Goal: Information Seeking & Learning: Learn about a topic

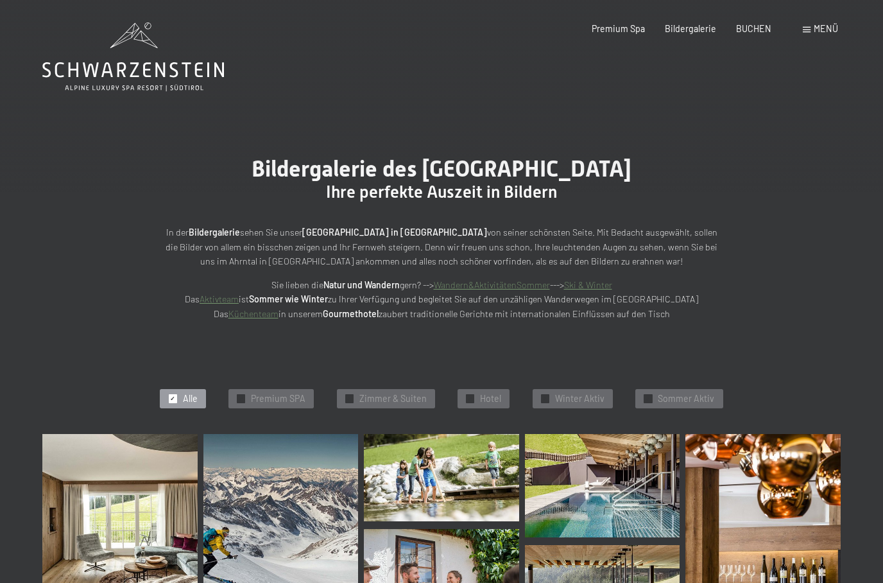
click at [806, 22] on div "Buchen Anfragen Premium Spa Bildergalerie BUCHEN Menü DE IT EN Gutschein Bilder…" at bounding box center [695, 28] width 286 height 13
click at [805, 35] on div "Buchen Anfragen Premium Spa Bildergalerie BUCHEN Menü DE IT EN Gutschein Bilder…" at bounding box center [695, 28] width 286 height 13
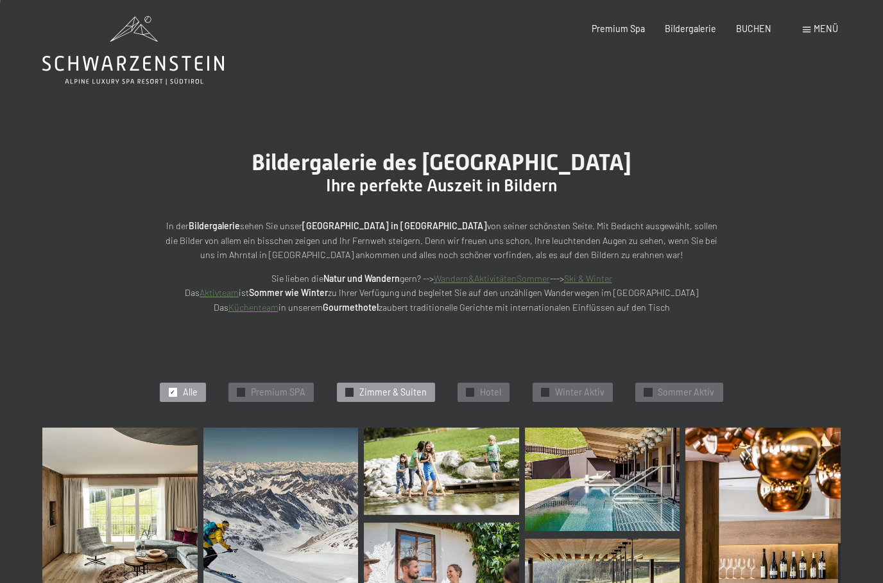
click at [351, 397] on div "✓ Zimmer & Suiten" at bounding box center [386, 392] width 98 height 19
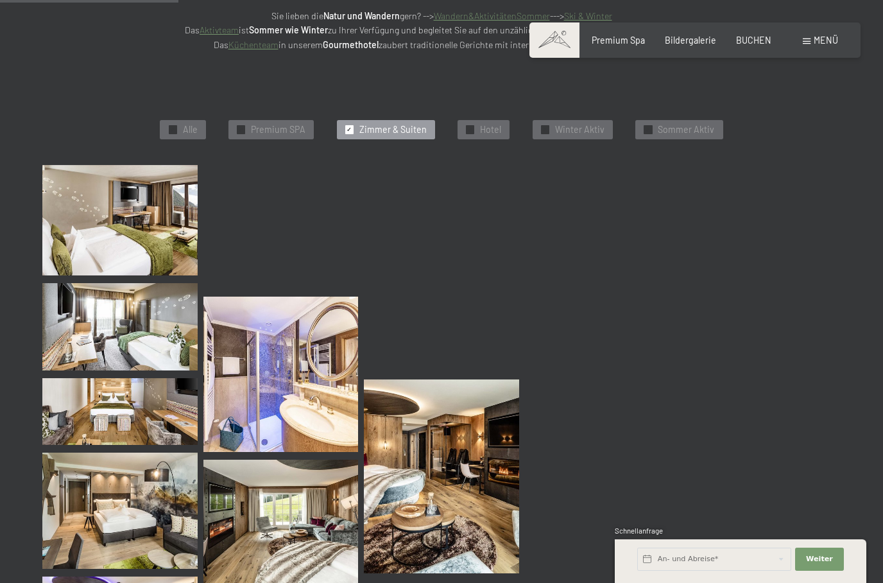
scroll to position [271, 0]
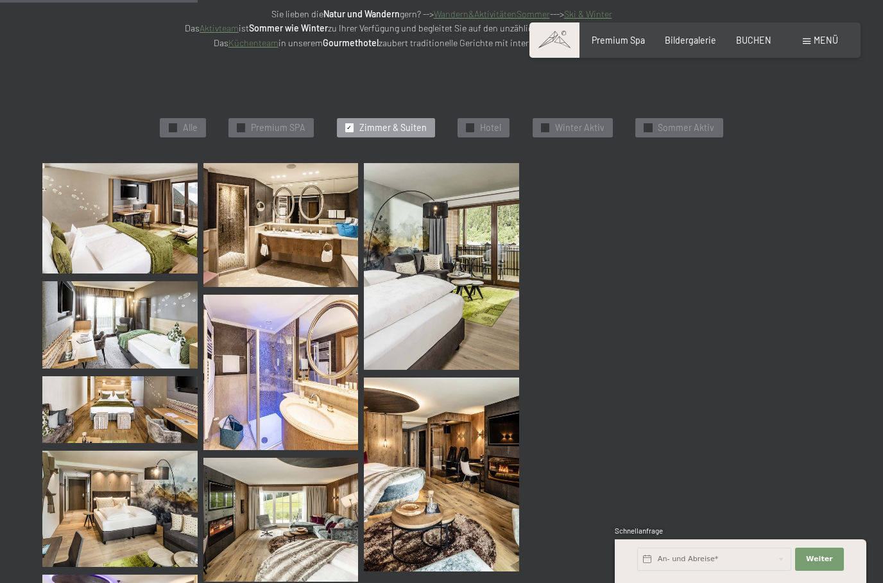
click at [811, 35] on div "Menü" at bounding box center [820, 40] width 35 height 13
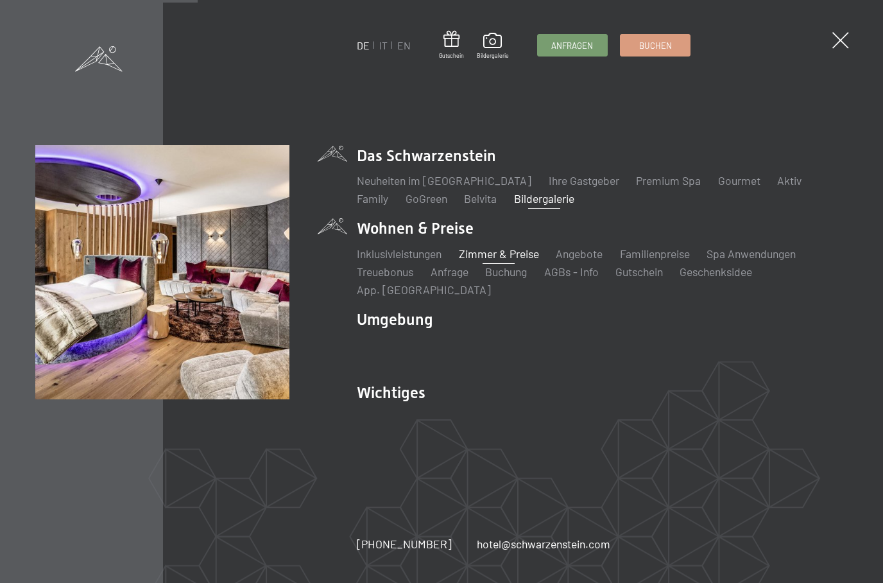
click at [505, 253] on link "Zimmer & Preise" at bounding box center [499, 254] width 80 height 14
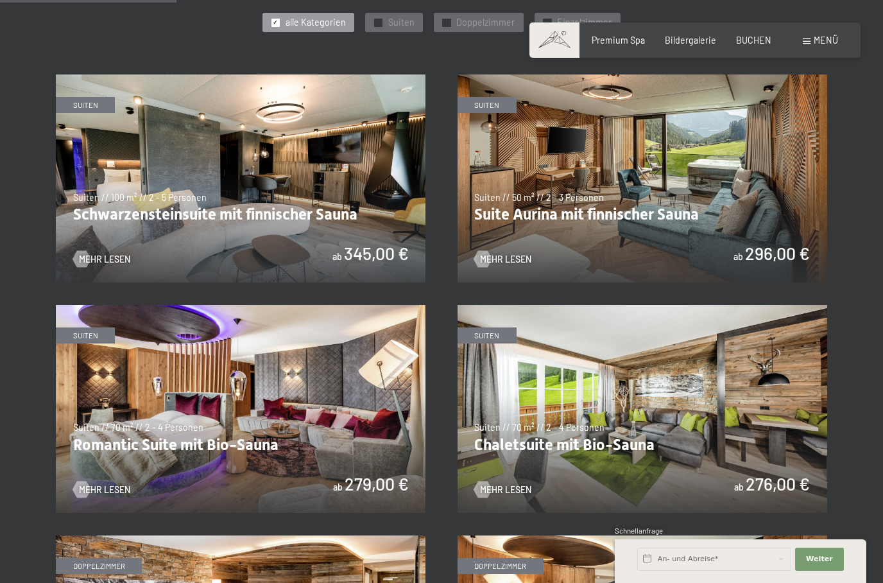
scroll to position [675, 0]
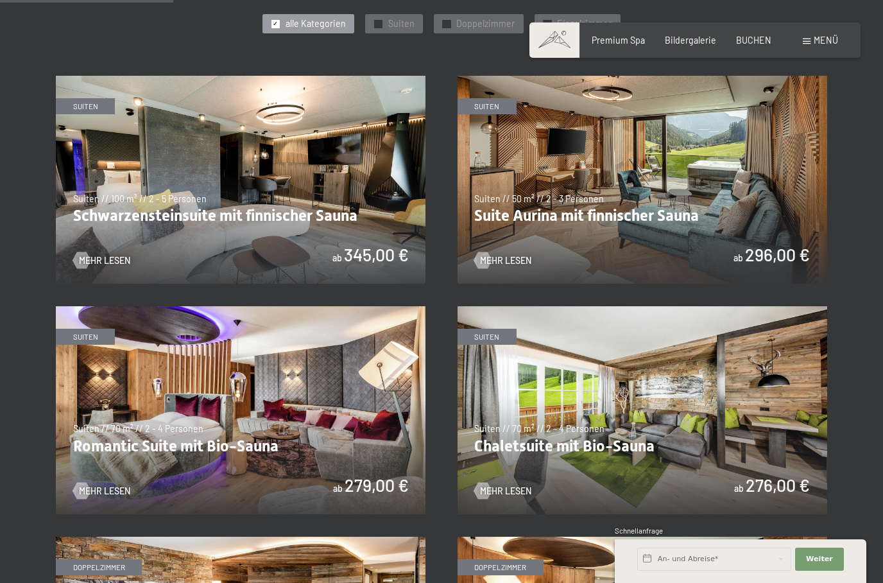
click at [590, 156] on img at bounding box center [643, 180] width 370 height 208
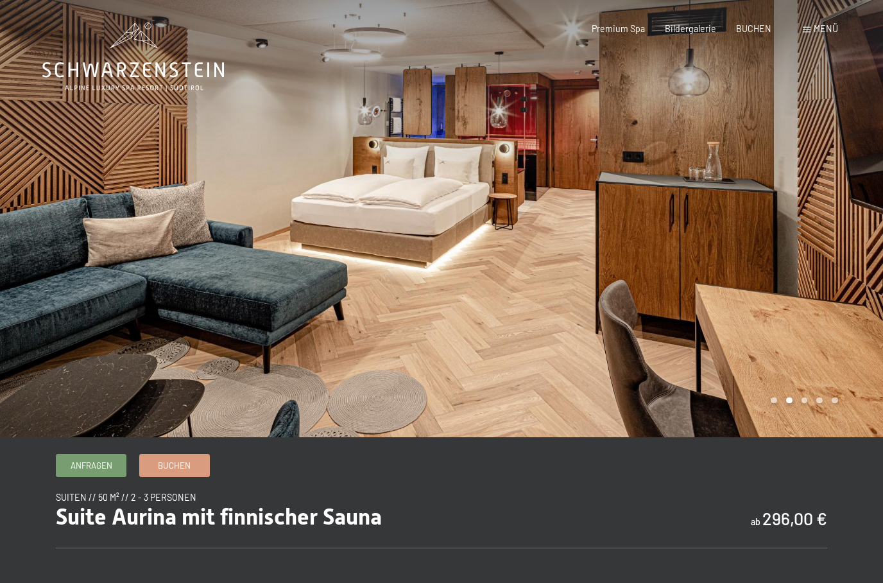
click at [839, 256] on div at bounding box center [663, 218] width 442 height 437
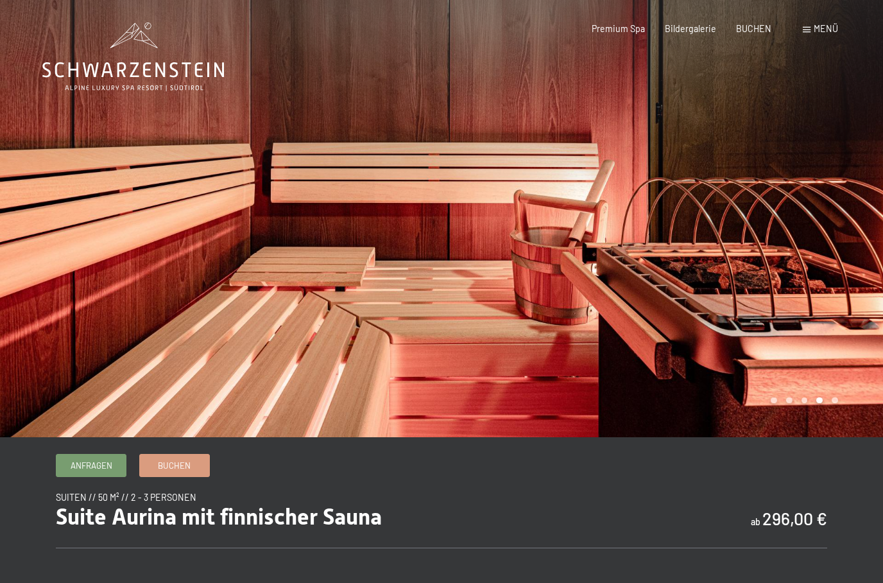
click at [819, 261] on div at bounding box center [663, 218] width 442 height 437
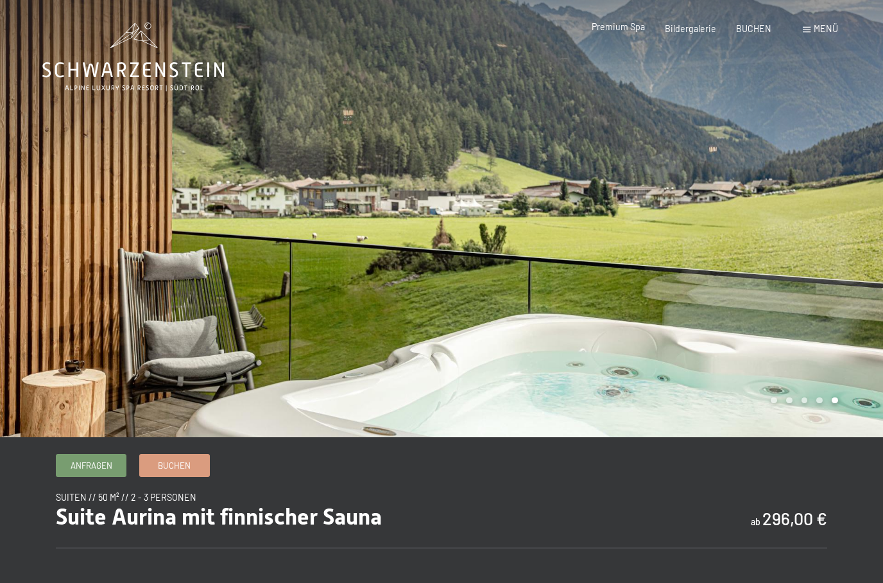
click at [618, 26] on span "Premium Spa" at bounding box center [618, 26] width 53 height 11
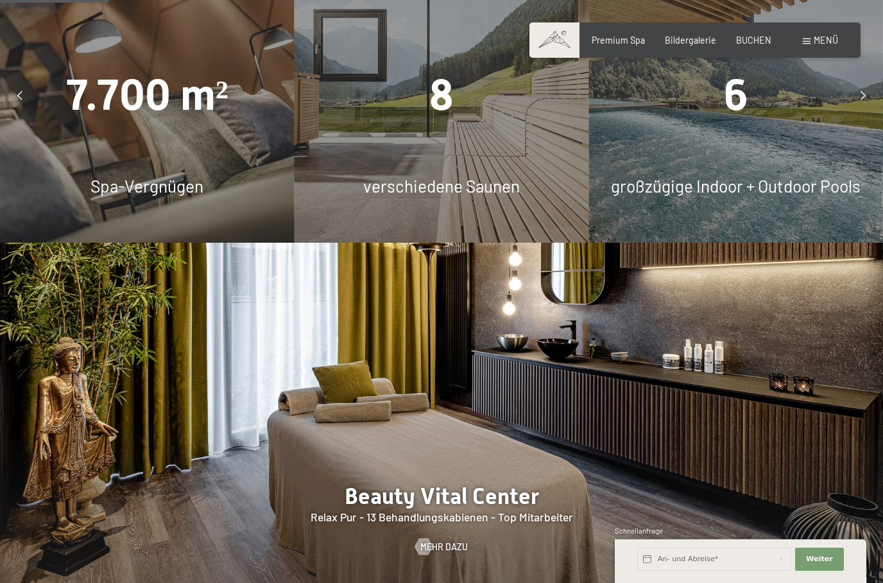
scroll to position [1014, 0]
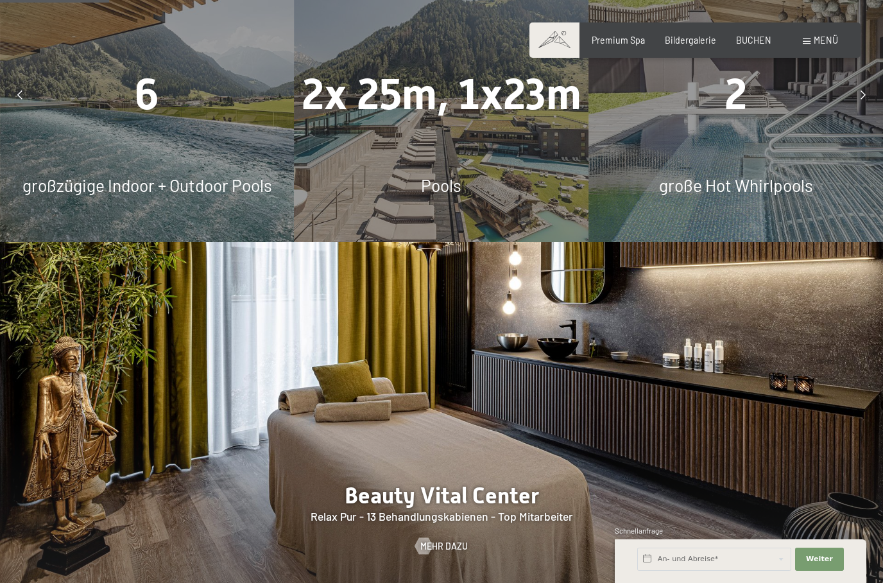
click at [100, 195] on span "großzügige Indoor + Outdoor Pools" at bounding box center [147, 185] width 250 height 20
click at [135, 111] on span "6" at bounding box center [147, 94] width 24 height 50
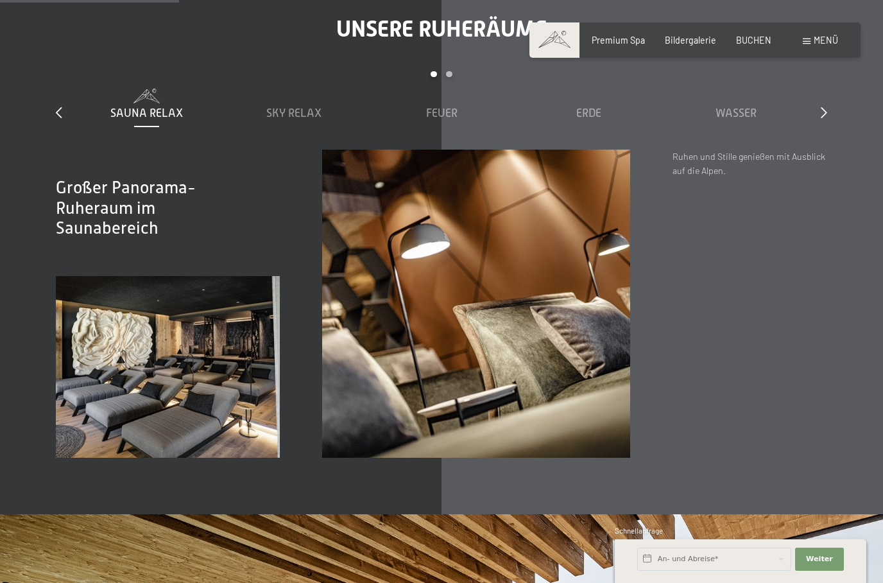
scroll to position [1675, 0]
click at [286, 119] on span "Sky Relax" at bounding box center [293, 113] width 55 height 13
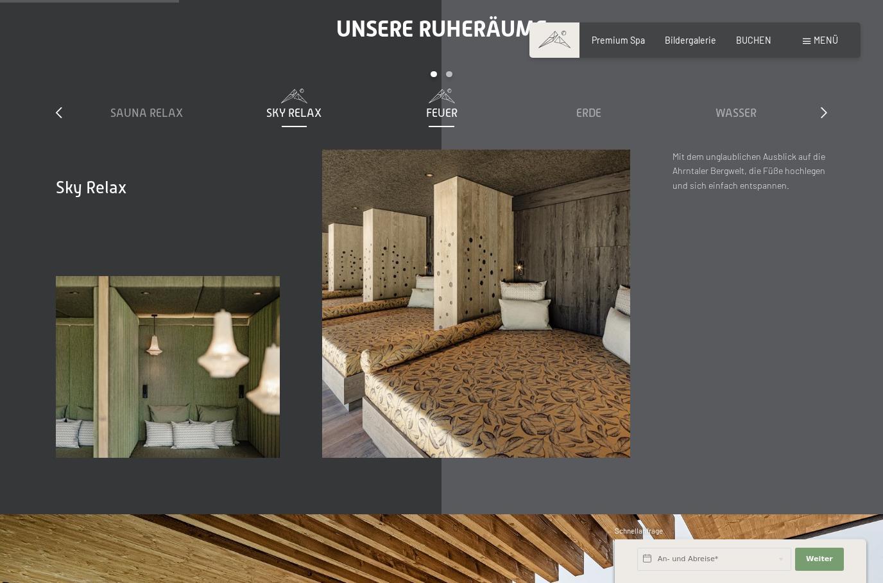
click at [440, 119] on span "Feuer" at bounding box center [441, 113] width 31 height 13
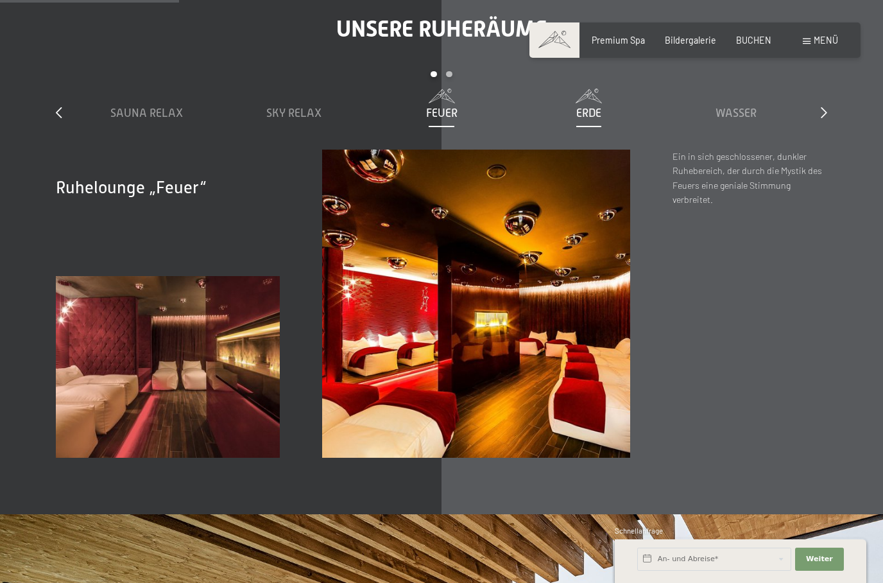
click at [587, 119] on span "Erde" at bounding box center [589, 113] width 25 height 13
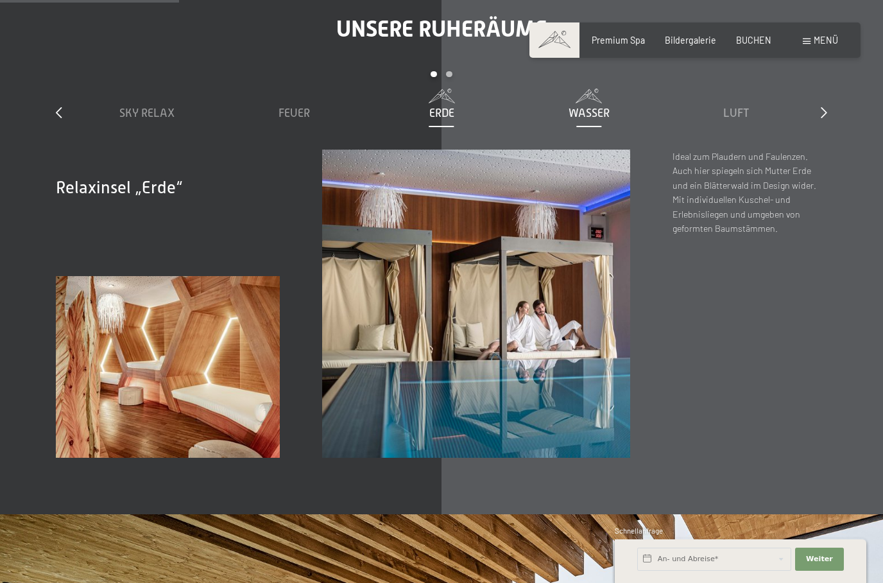
click at [579, 103] on span at bounding box center [589, 96] width 136 height 14
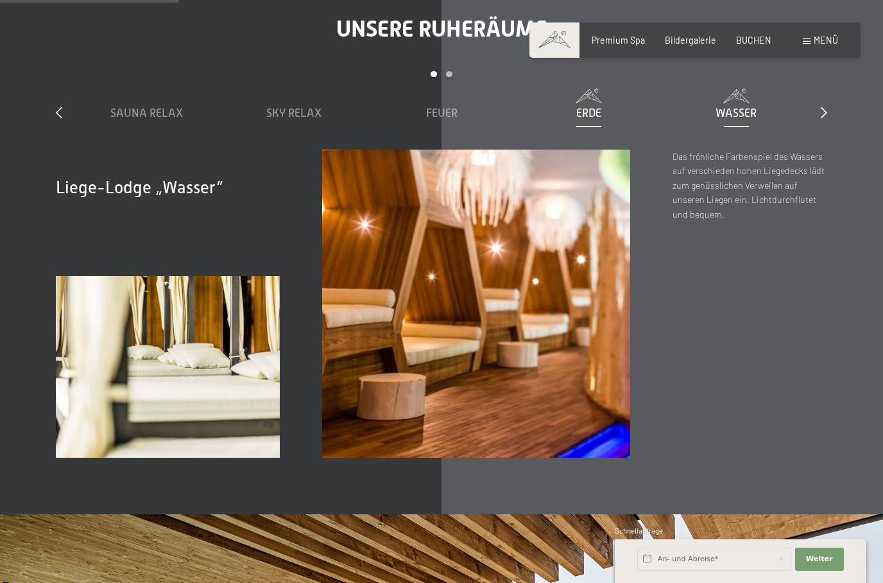
click at [586, 121] on div "Erde" at bounding box center [589, 105] width 136 height 33
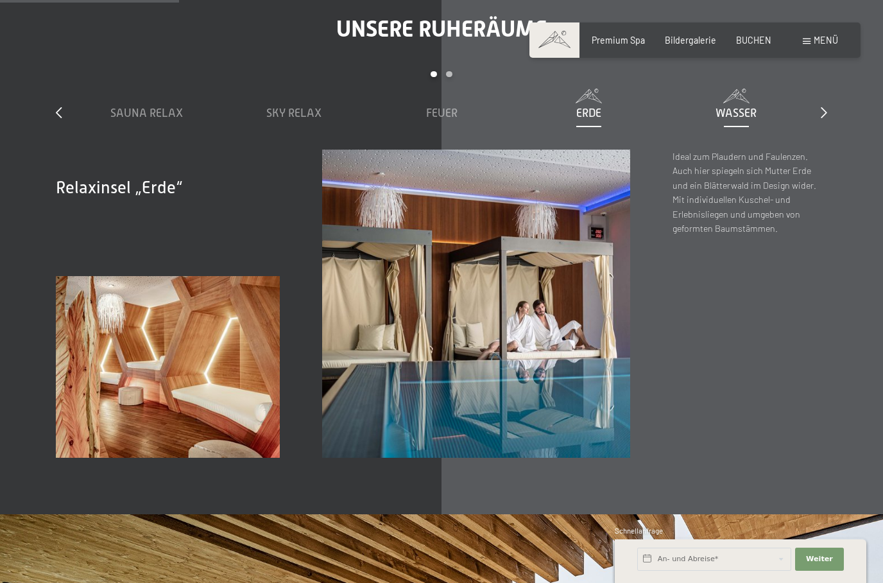
click at [736, 103] on span at bounding box center [736, 96] width 136 height 14
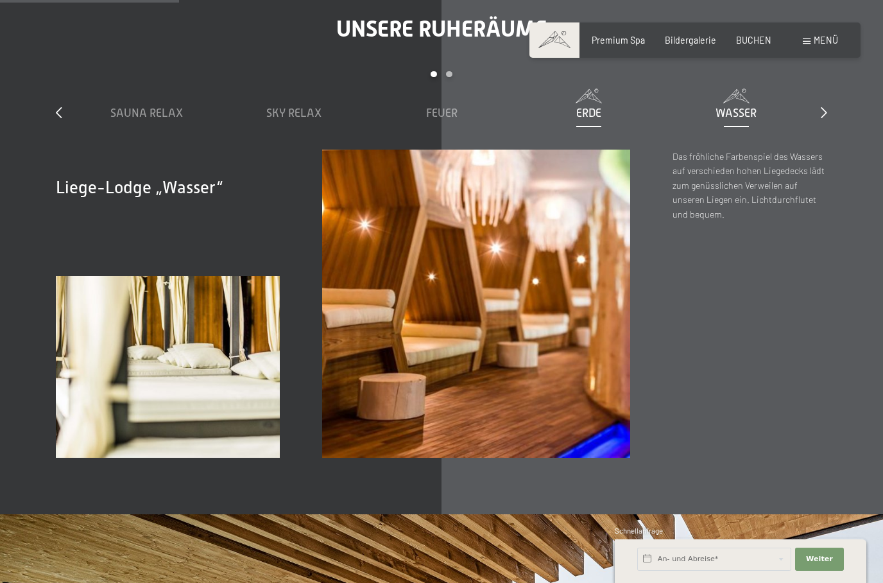
click at [587, 119] on span "Erde" at bounding box center [589, 113] width 25 height 13
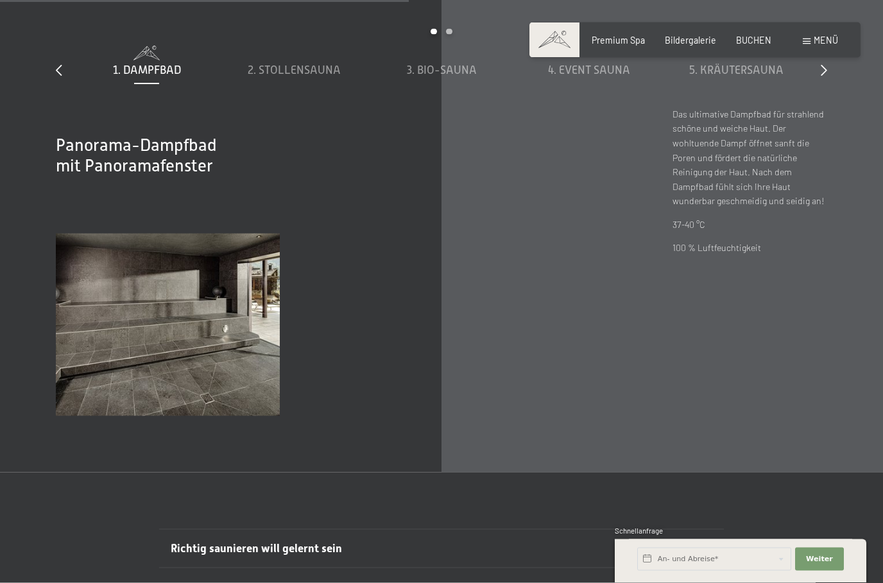
scroll to position [3798, 0]
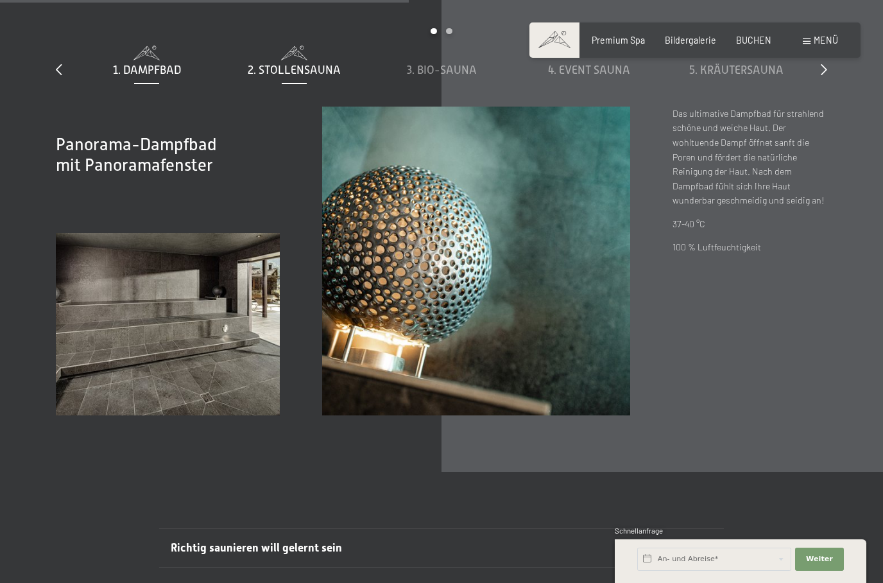
click at [288, 76] on span "2. Stollensauna" at bounding box center [294, 70] width 93 height 13
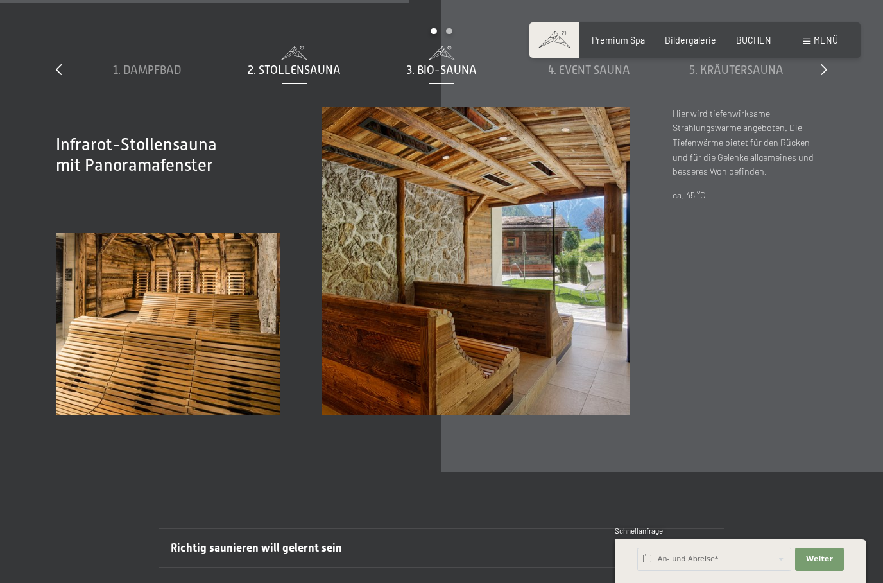
click at [430, 76] on span "3. Bio-Sauna" at bounding box center [442, 70] width 70 height 13
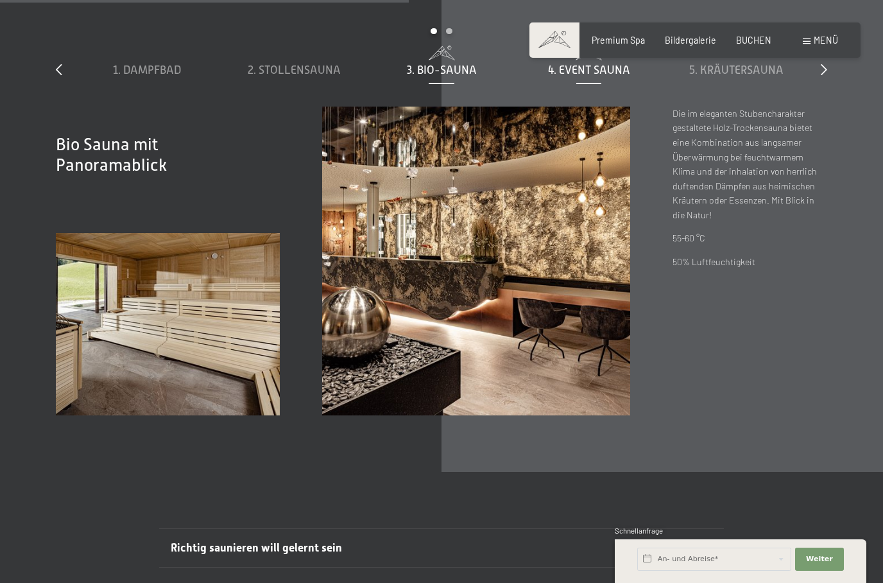
click at [587, 76] on span "4. Event Sauna" at bounding box center [589, 70] width 82 height 13
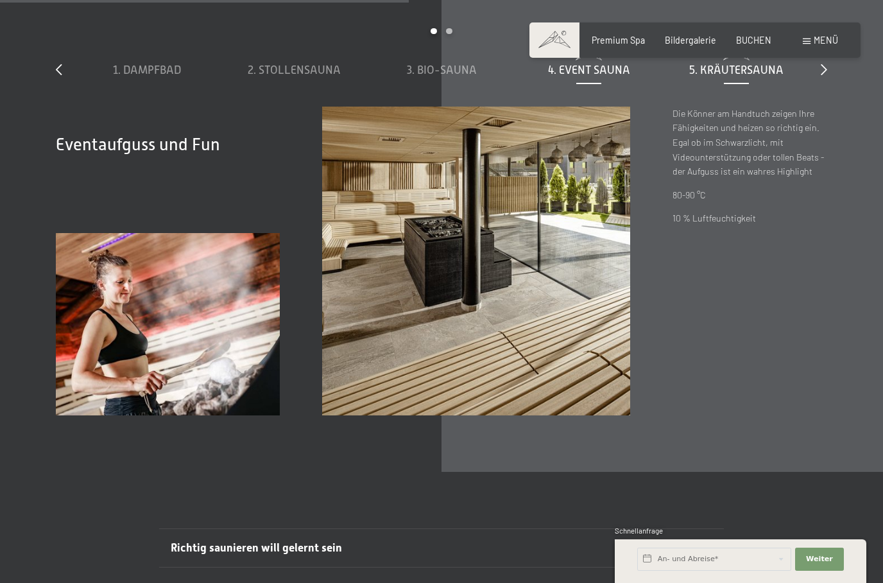
click at [738, 76] on span "5. Kräutersauna" at bounding box center [737, 70] width 94 height 13
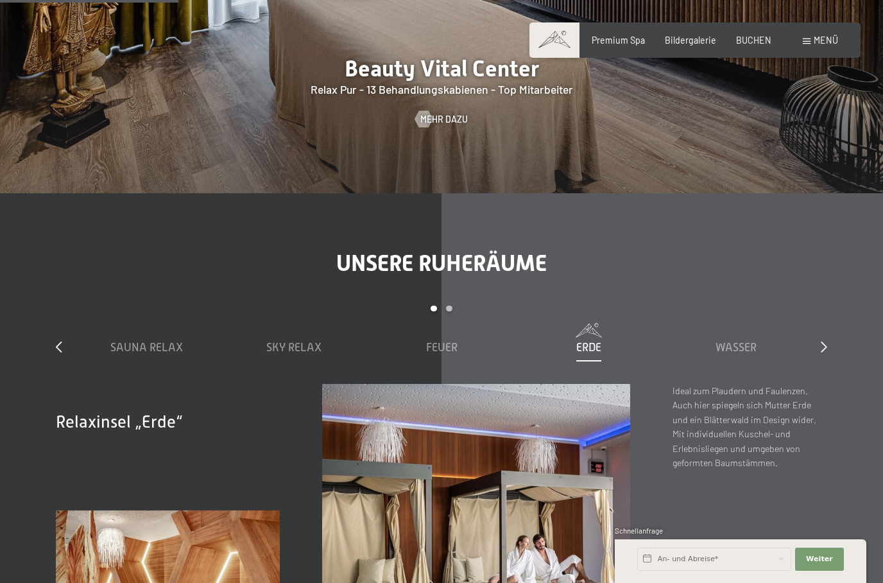
scroll to position [1441, 0]
click at [84, 355] on div "Sauna Relax" at bounding box center [147, 347] width 136 height 16
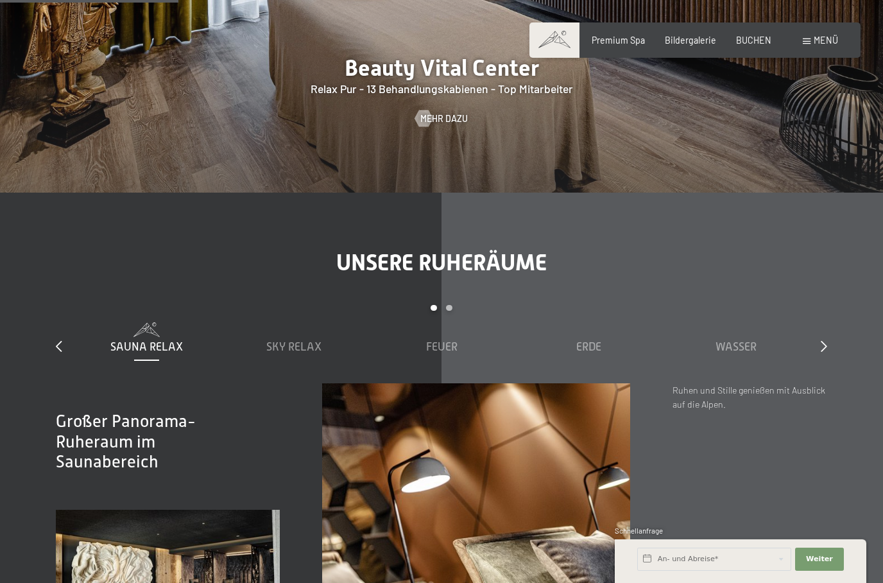
click at [70, 375] on div "slide 1 to 5 of 7 Sauna Relax Sky Relax Feuer Erde Wasser Luft Wolke 7" at bounding box center [441, 344] width 771 height 78
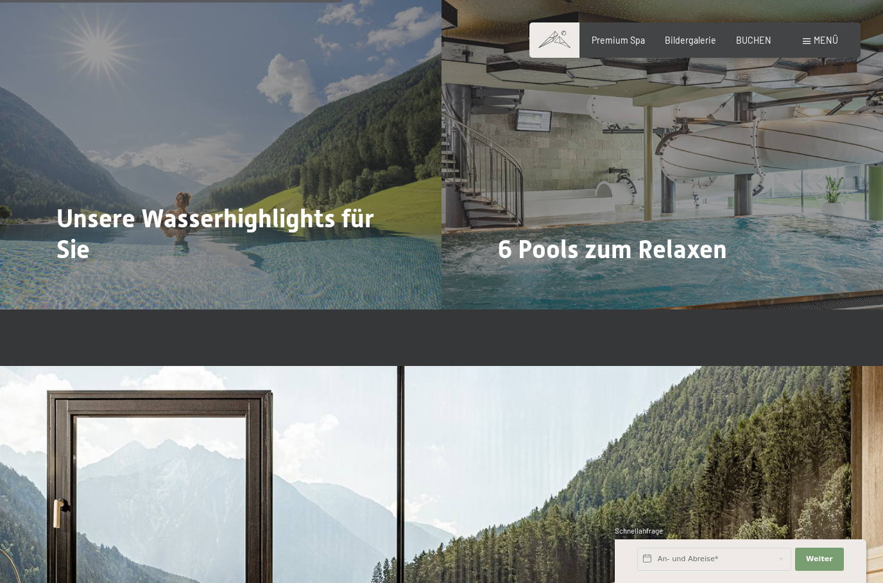
scroll to position [2766, 0]
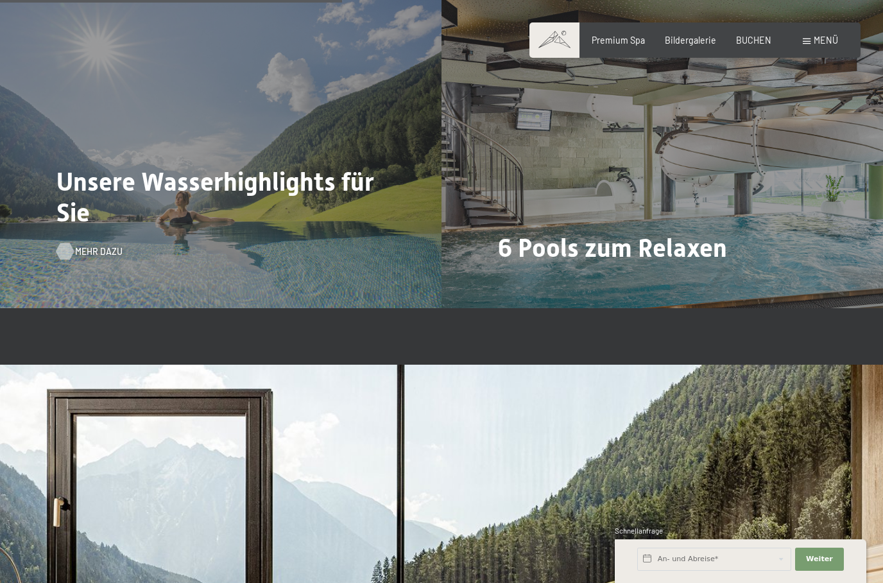
click at [75, 258] on span "Mehr dazu" at bounding box center [99, 251] width 48 height 13
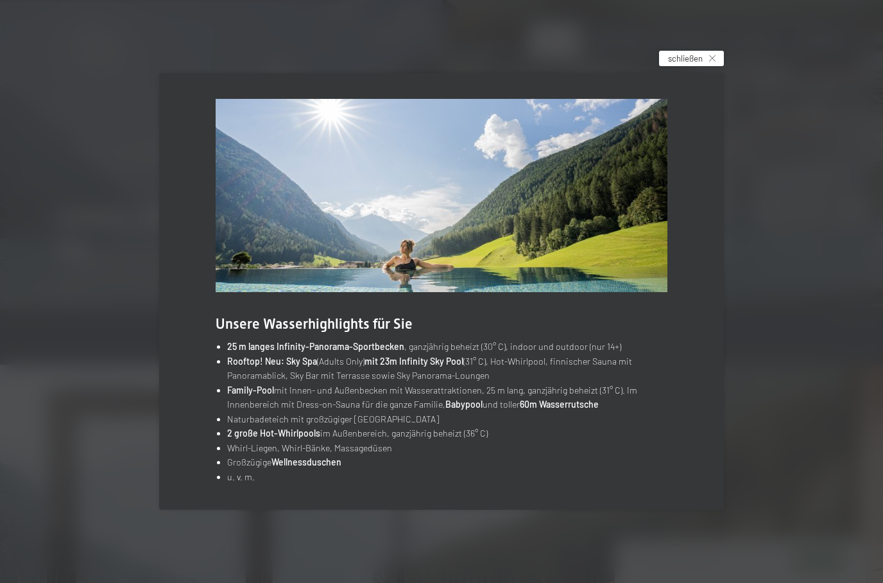
click at [688, 64] on span "schließen" at bounding box center [685, 59] width 35 height 12
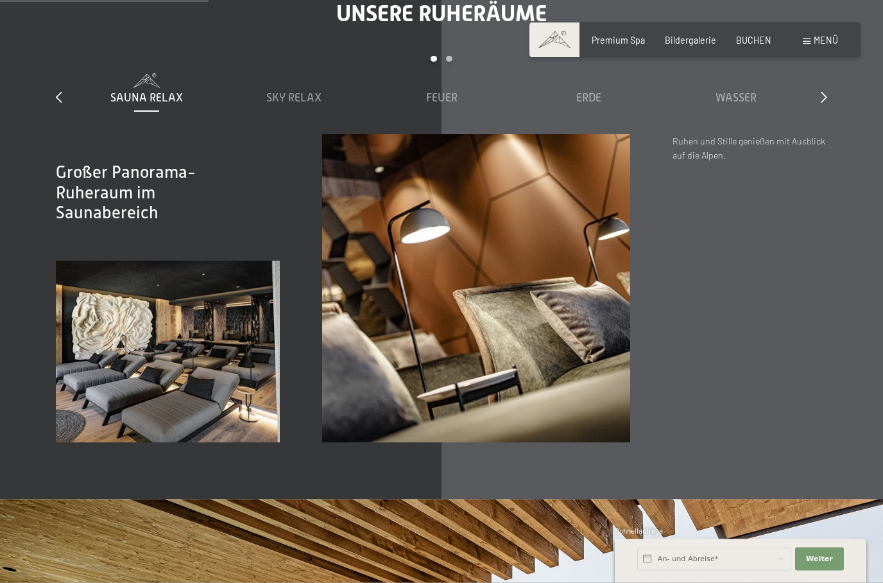
scroll to position [1690, 0]
click at [283, 107] on div "Sky Relax" at bounding box center [294, 90] width 136 height 33
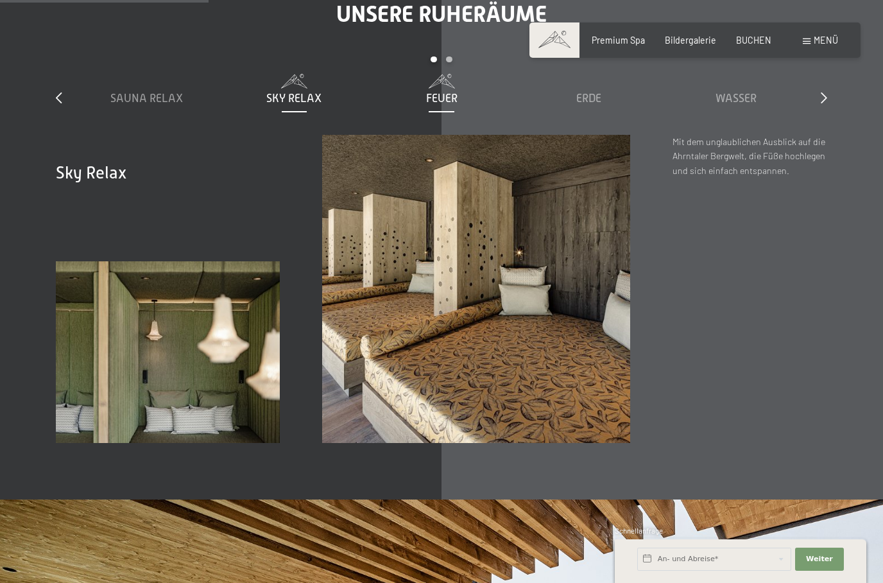
click at [432, 105] on span "Feuer" at bounding box center [441, 98] width 31 height 13
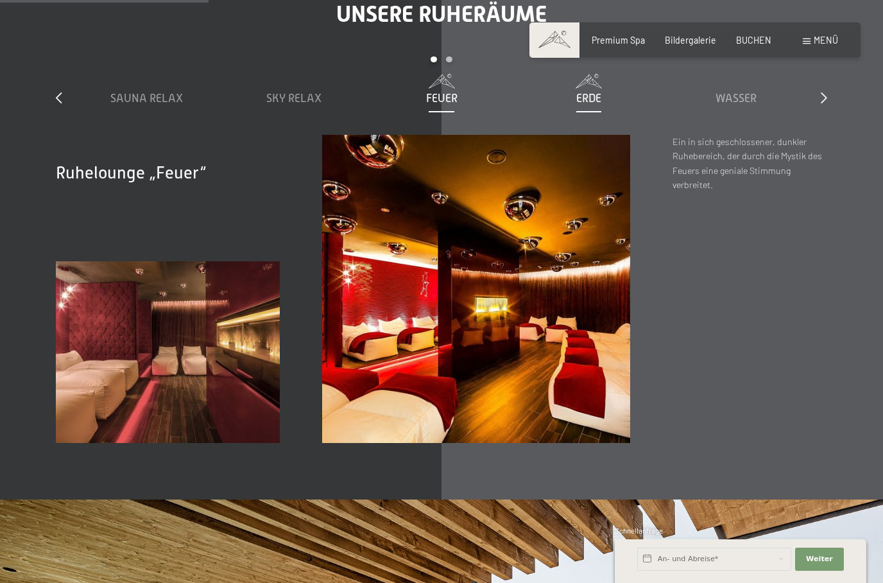
click at [593, 88] on span at bounding box center [589, 81] width 136 height 14
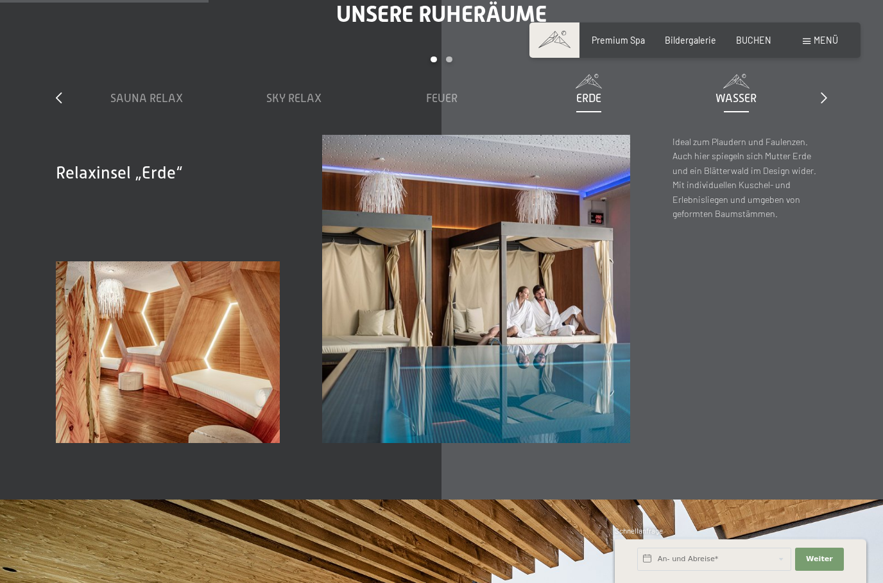
click at [734, 105] on span "Wasser" at bounding box center [736, 98] width 41 height 13
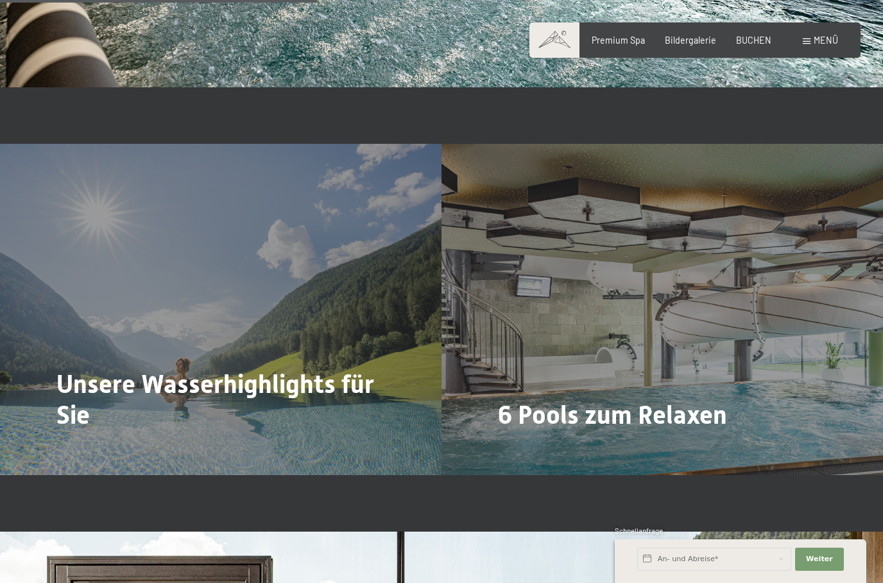
scroll to position [2602, 0]
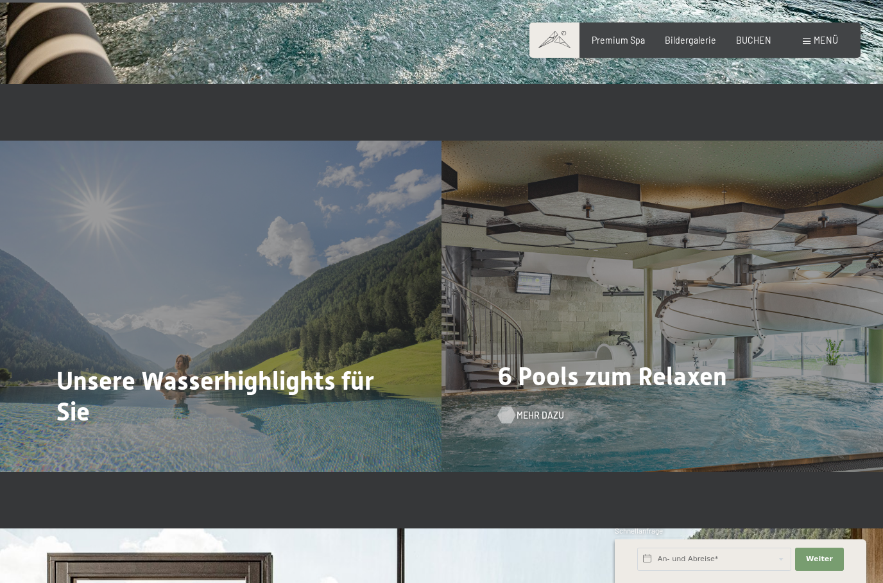
click at [512, 423] on div at bounding box center [507, 414] width 10 height 17
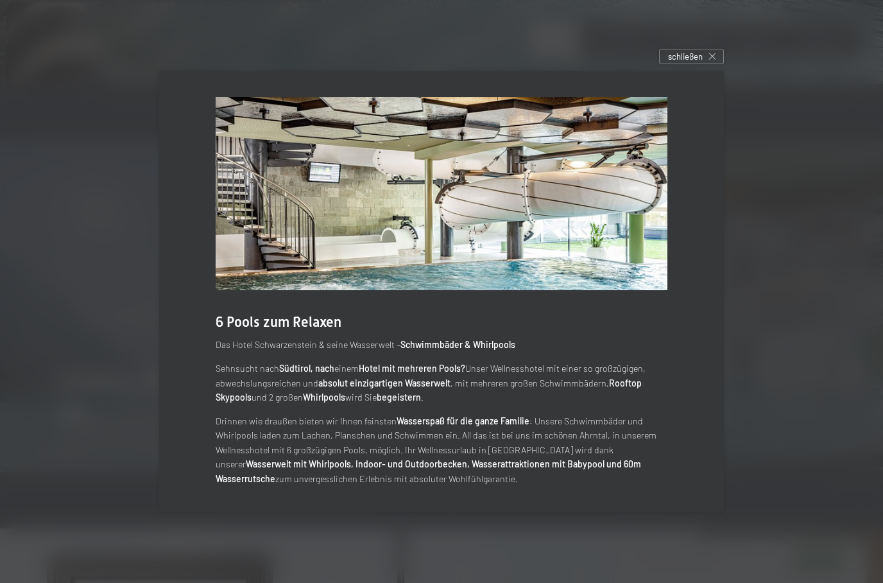
click at [65, 442] on div at bounding box center [441, 291] width 883 height 583
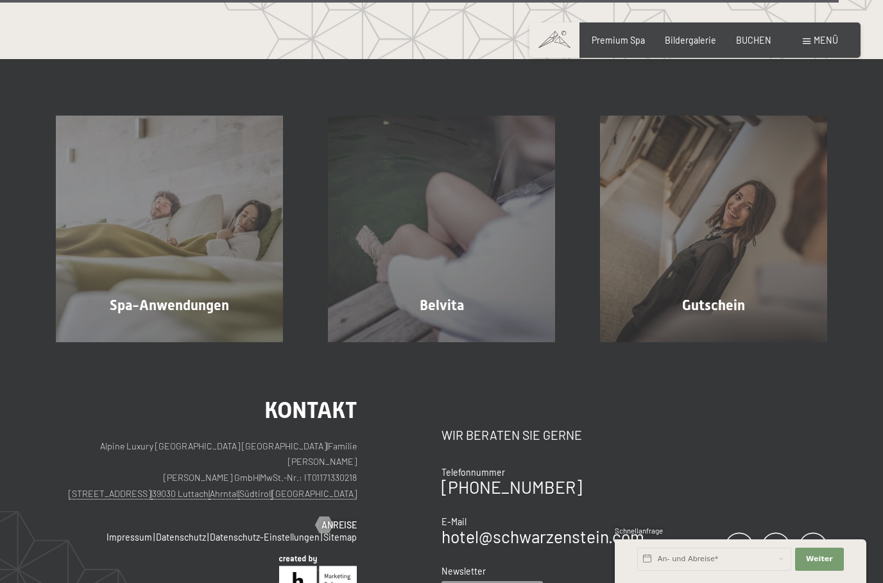
scroll to position [6838, 0]
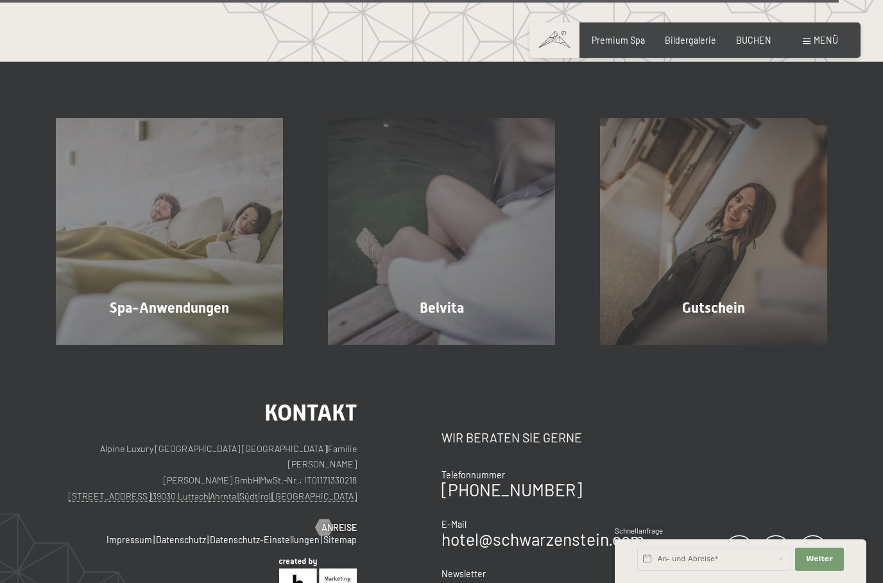
click at [35, 475] on div "Kontakt Alpine Luxury SPA Resort SCHWARZENSTEIN | Familie Zimmerhofer Otmar Zim…" at bounding box center [441, 566] width 883 height 443
